Goal: Book appointment/travel/reservation

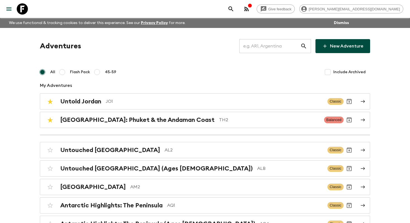
scroll to position [2470, 0]
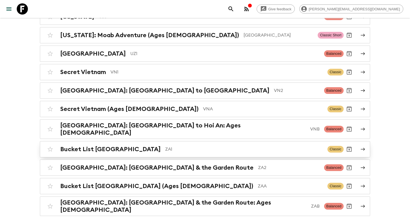
click at [174, 143] on div "Bucket List [GEOGRAPHIC_DATA] ZA1 Classic" at bounding box center [194, 148] width 299 height 11
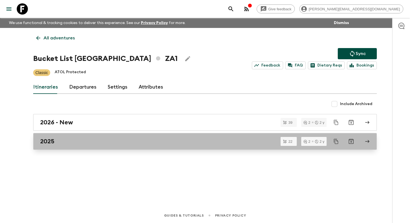
click at [113, 138] on div "2025" at bounding box center [199, 141] width 319 height 7
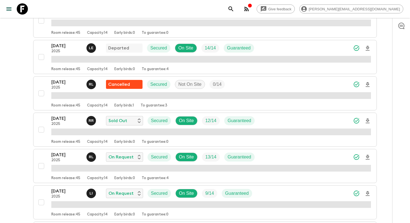
scroll to position [196, 0]
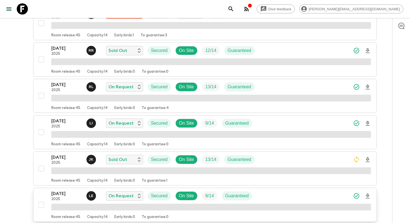
click at [65, 190] on p "[DATE]" at bounding box center [66, 193] width 31 height 7
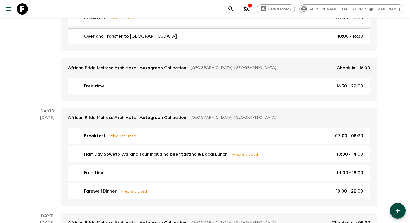
scroll to position [1347, 0]
